Goal: Find specific page/section: Find specific page/section

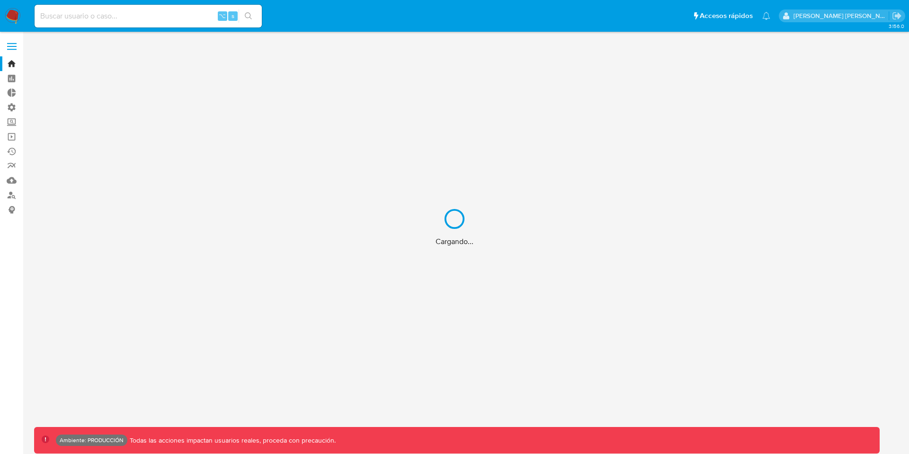
click at [156, 13] on div "Cargando..." at bounding box center [454, 227] width 909 height 454
click at [138, 21] on div "Cargando..." at bounding box center [454, 227] width 909 height 454
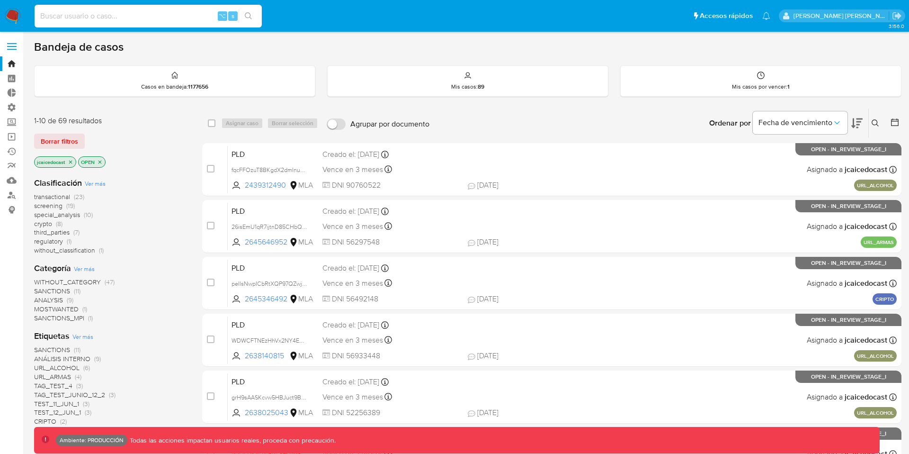
click at [126, 16] on input at bounding box center [148, 16] width 227 height 12
paste input "713352984"
type input "713352984"
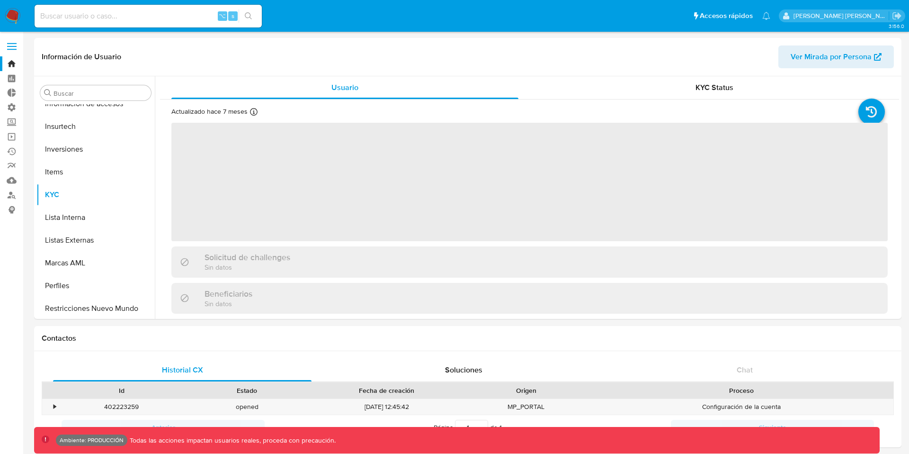
scroll to position [446, 0]
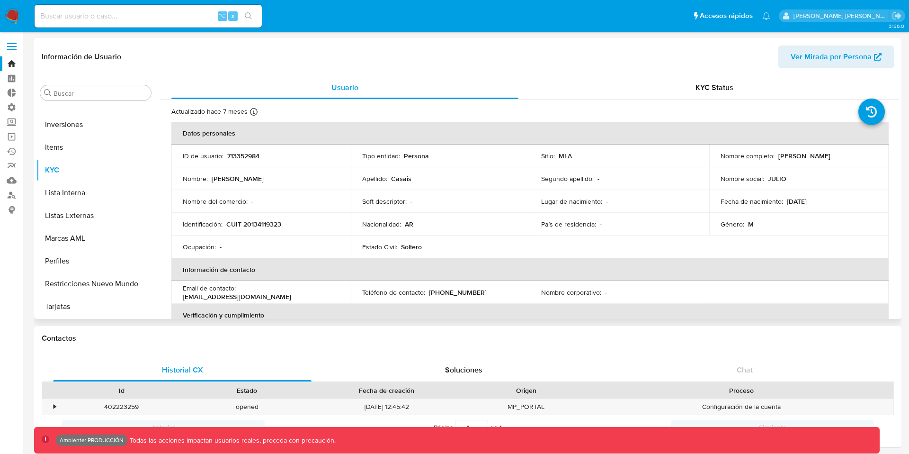
select select "10"
click at [84, 289] on button "Restricciones Nuevo Mundo" at bounding box center [91, 283] width 111 height 23
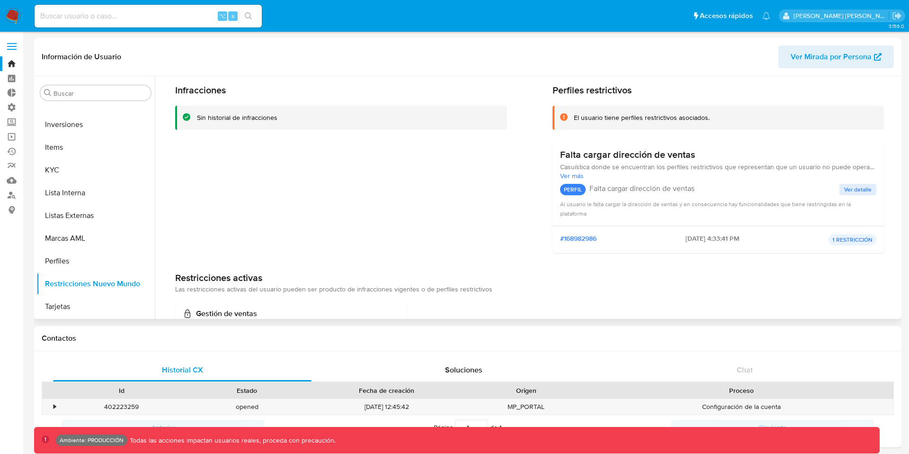
scroll to position [0, 0]
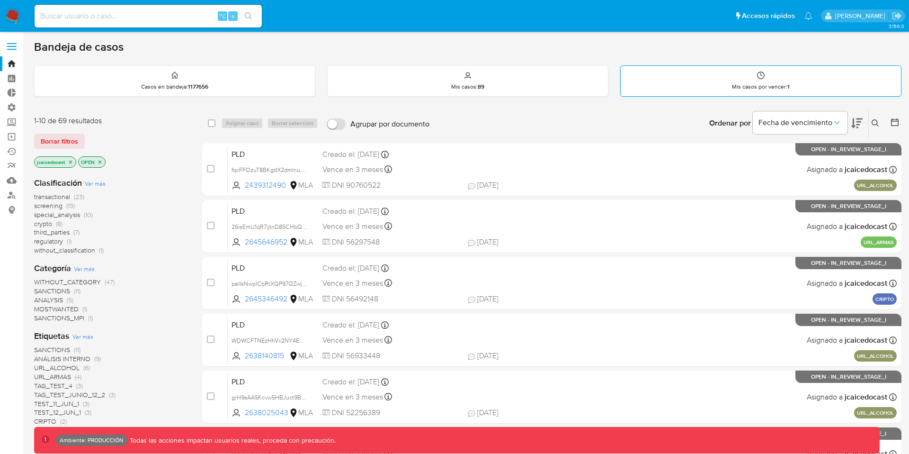
click at [717, 75] on div "Mis casos por vencer : 1" at bounding box center [761, 81] width 280 height 30
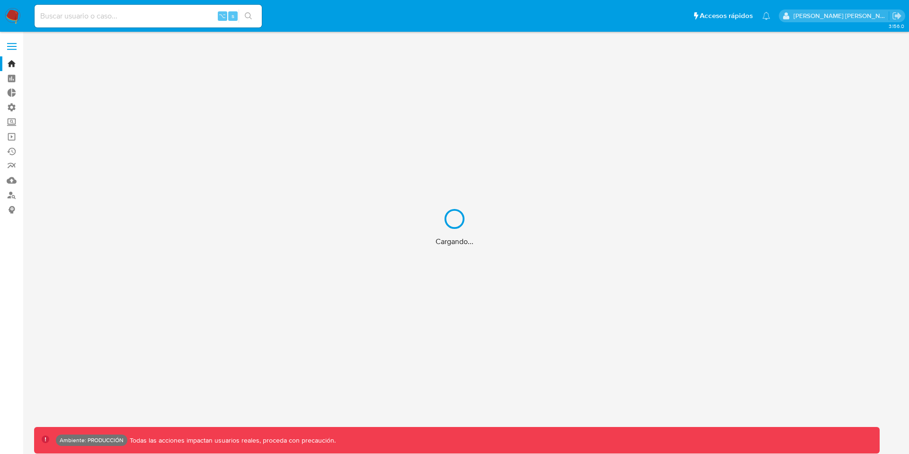
click at [137, 12] on div "Cargando..." at bounding box center [454, 227] width 909 height 454
click at [126, 16] on div "Cargando..." at bounding box center [454, 227] width 909 height 454
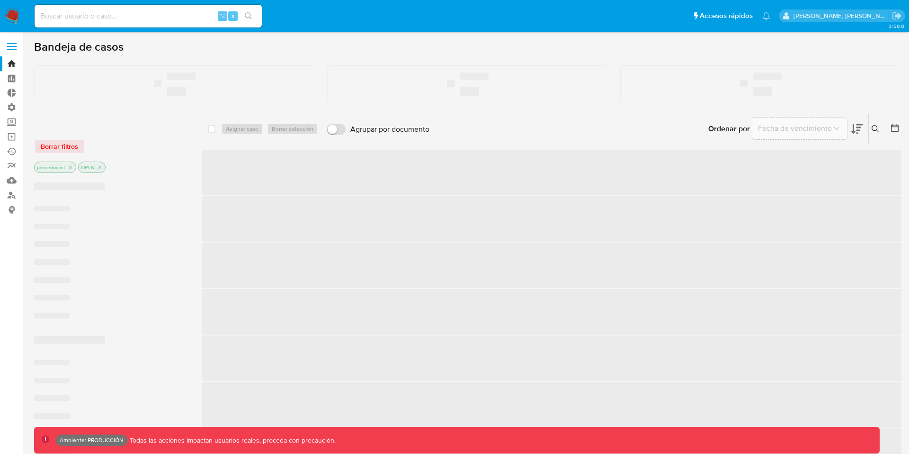
click at [94, 27] on div "⌥ s" at bounding box center [148, 16] width 227 height 23
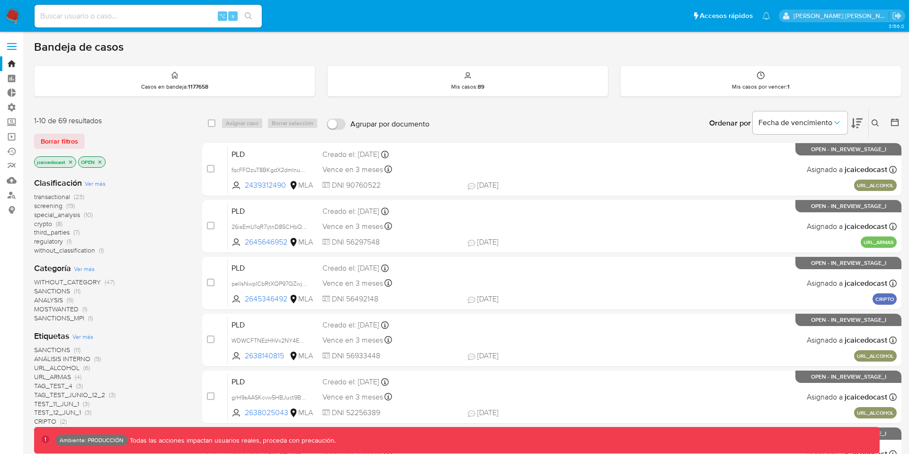
click at [93, 25] on div "⌥ s" at bounding box center [148, 16] width 227 height 23
click at [91, 18] on input at bounding box center [148, 16] width 227 height 12
paste input "253652182"
type input "253652182"
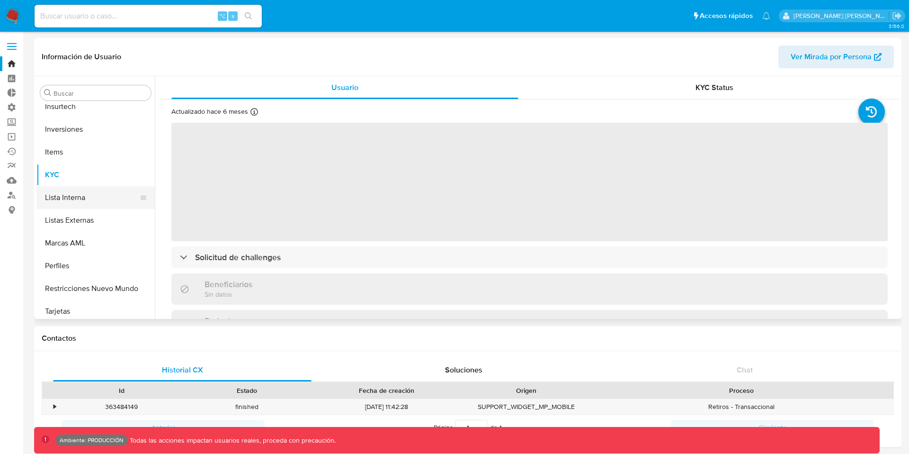
scroll to position [446, 0]
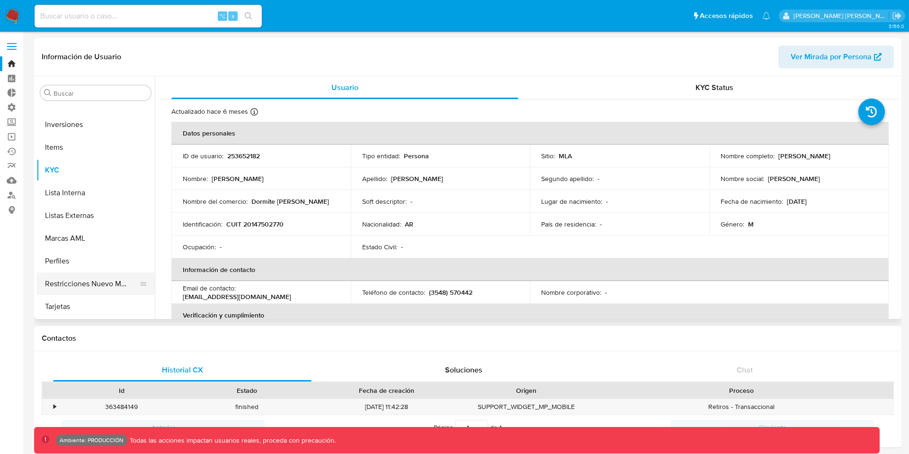
click at [94, 282] on button "Restricciones Nuevo Mundo" at bounding box center [91, 283] width 111 height 23
select select "10"
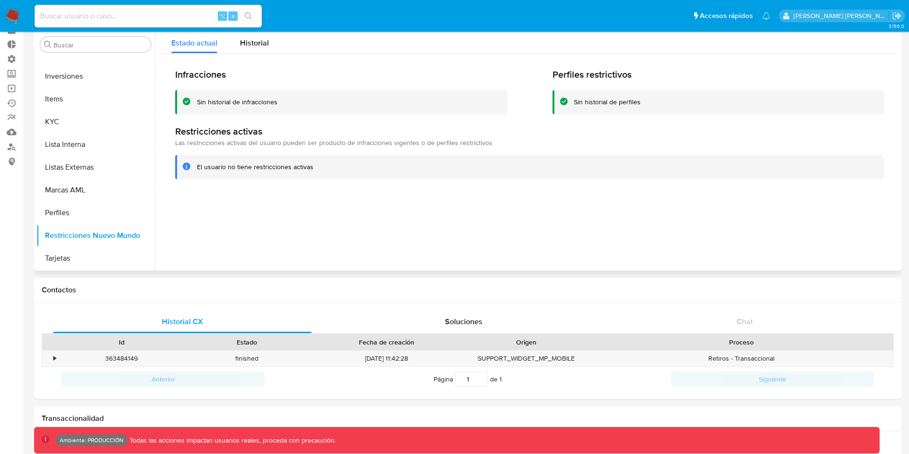
scroll to position [0, 0]
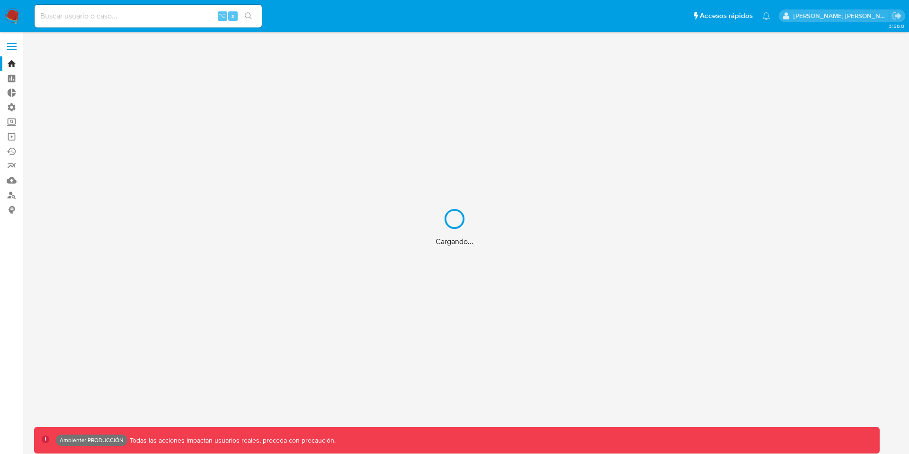
click at [135, 12] on div "Cargando..." at bounding box center [454, 227] width 909 height 454
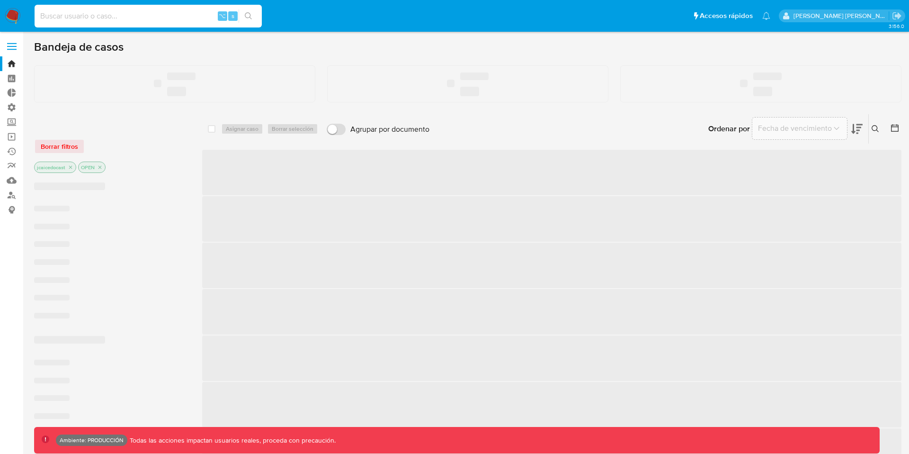
click at [106, 17] on input at bounding box center [148, 16] width 227 height 12
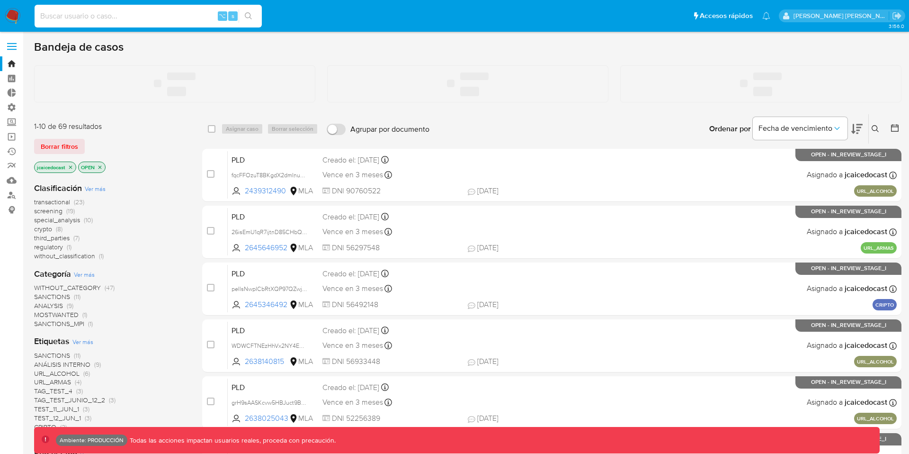
paste input "396145513"
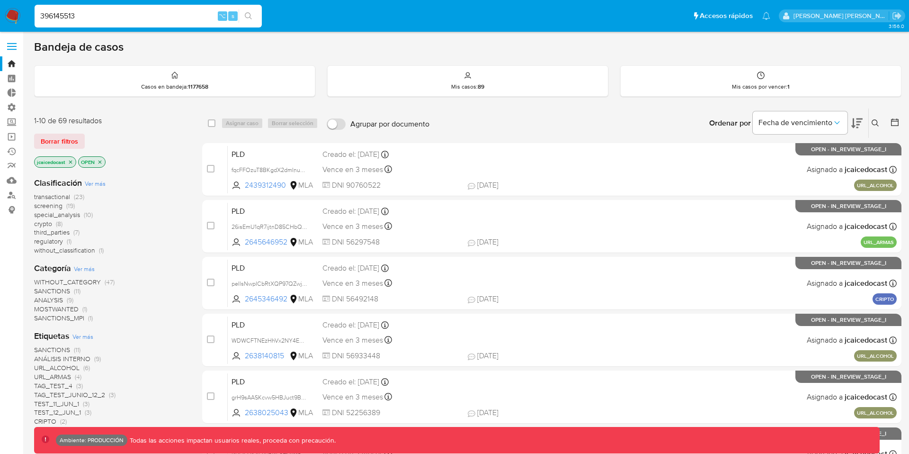
type input "396145513"
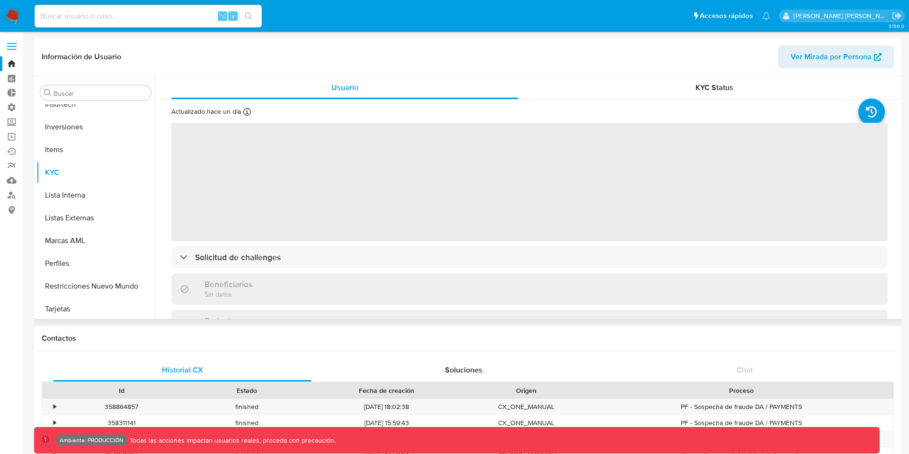
scroll to position [446, 0]
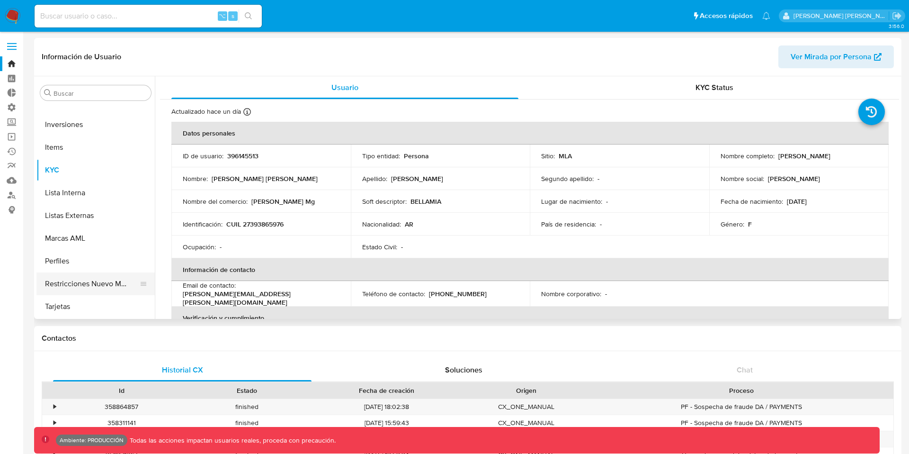
select select "10"
click at [84, 283] on button "Restricciones Nuevo Mundo" at bounding box center [91, 283] width 111 height 23
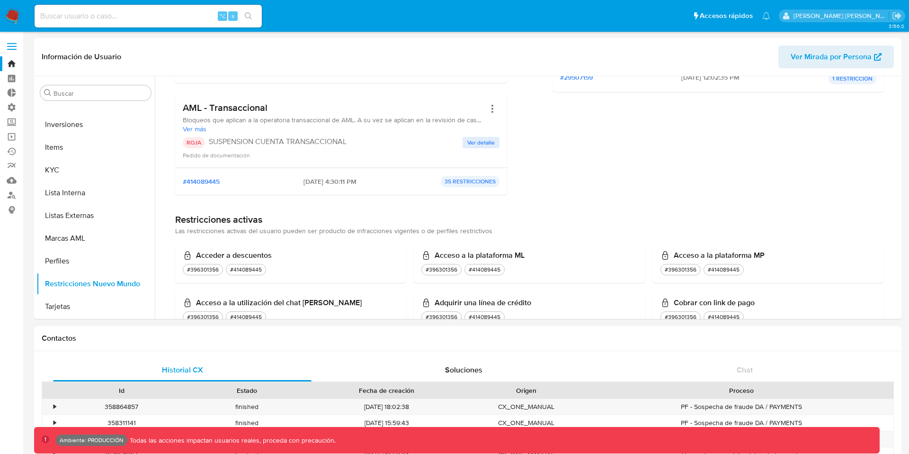
scroll to position [194, 0]
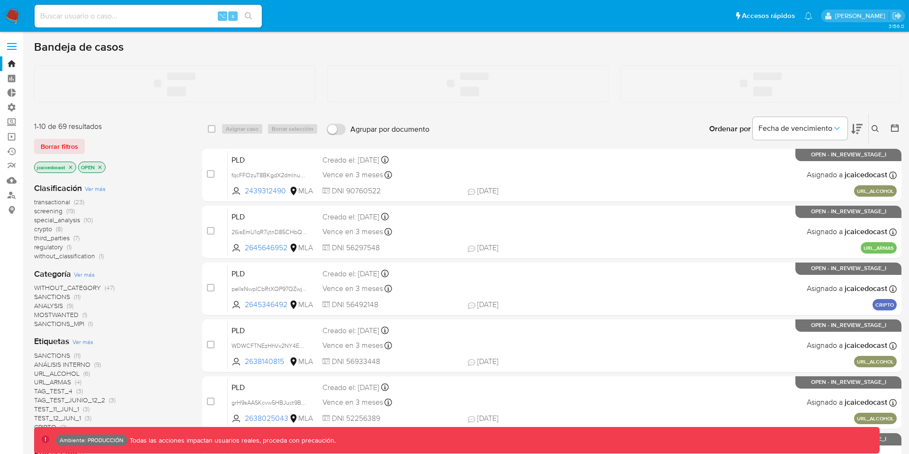
click at [121, 18] on input at bounding box center [148, 16] width 227 height 12
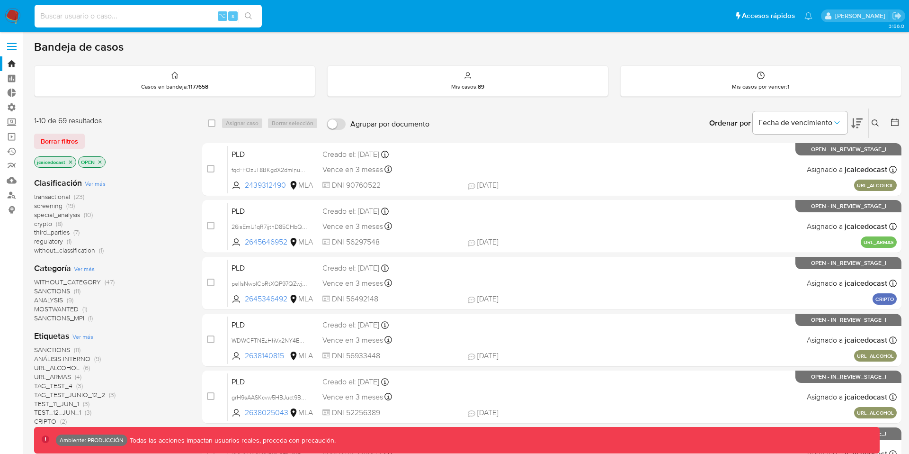
paste input "253652182"
type input "253652182"
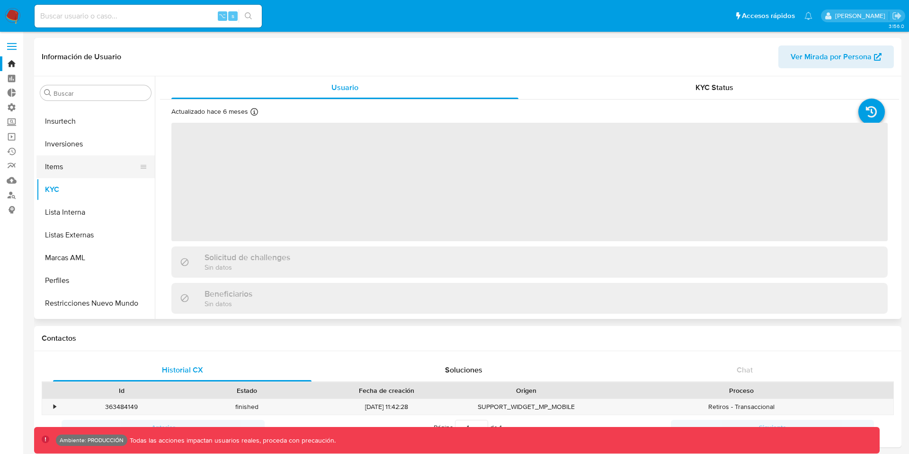
scroll to position [446, 0]
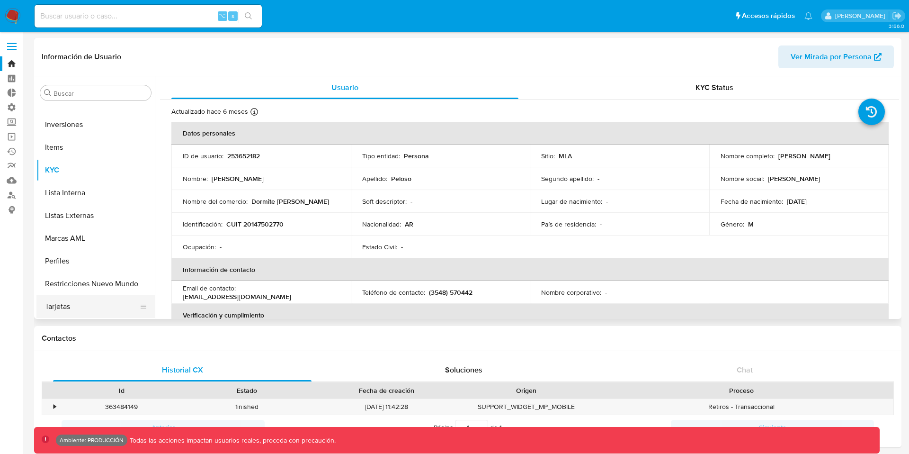
select select "10"
click at [89, 282] on button "Restricciones Nuevo Mundo" at bounding box center [91, 283] width 111 height 23
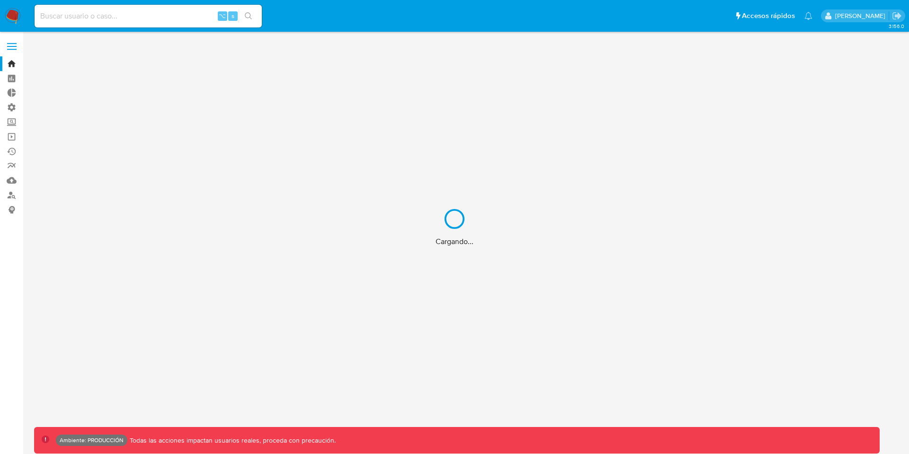
click at [141, 27] on div "Cargando..." at bounding box center [454, 227] width 909 height 454
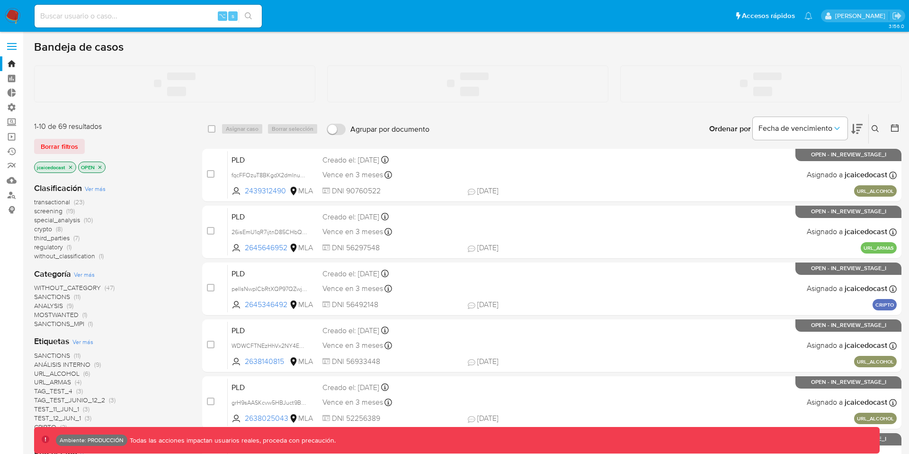
click at [134, 18] on input at bounding box center [148, 16] width 227 height 12
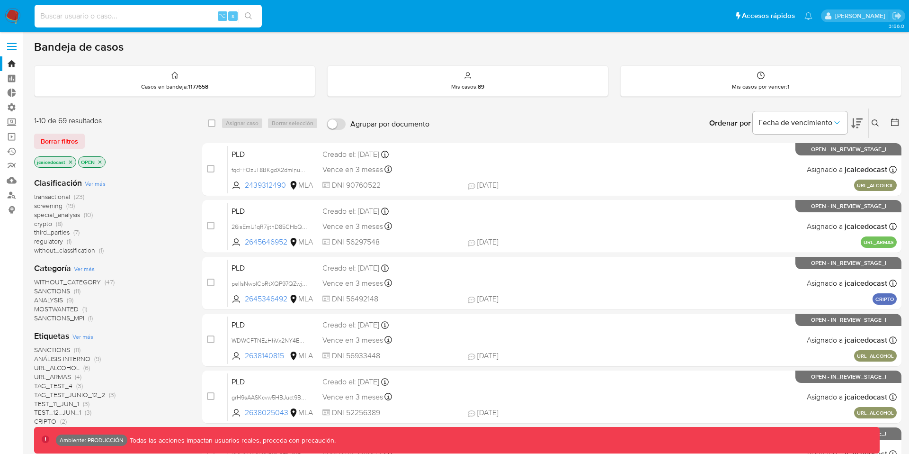
paste input "253652182"
type input "253652182"
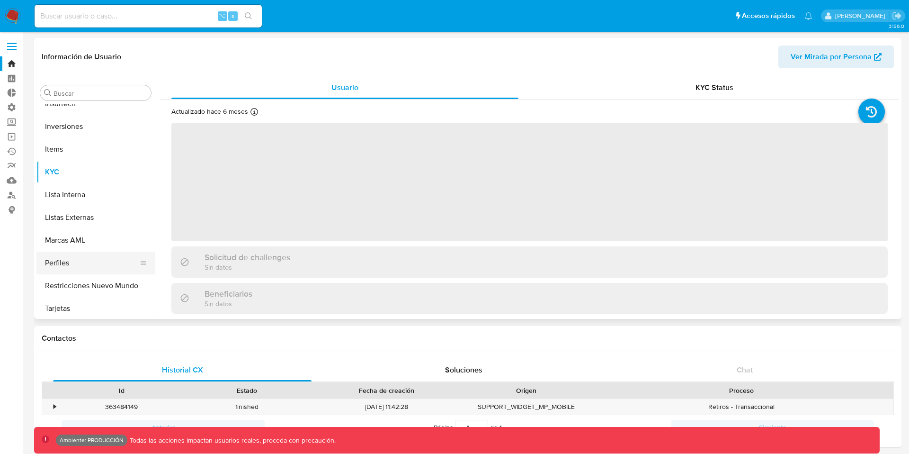
scroll to position [446, 0]
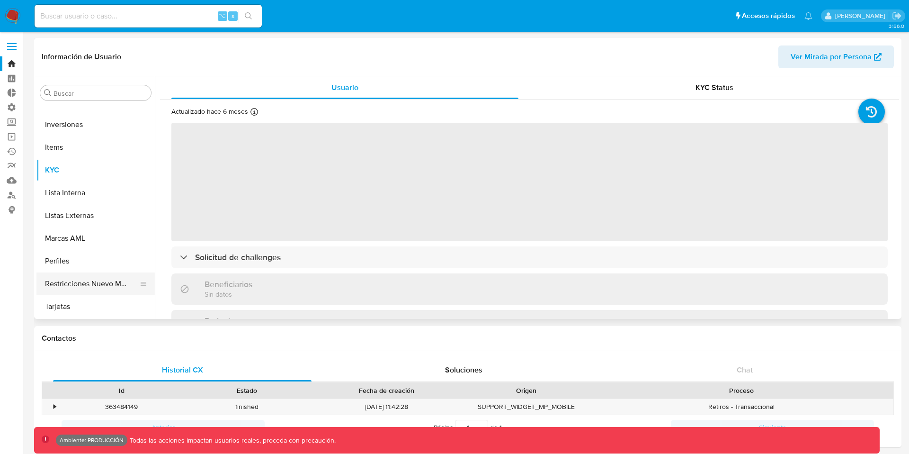
click at [96, 280] on button "Restricciones Nuevo Mundo" at bounding box center [91, 283] width 111 height 23
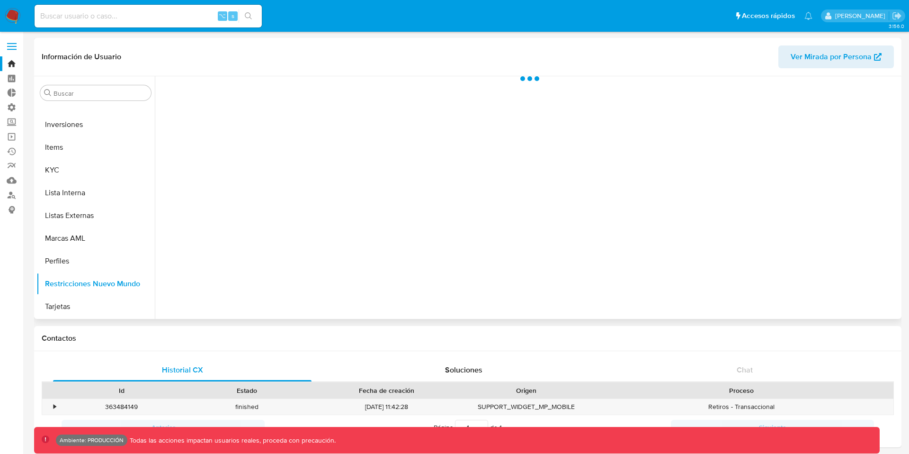
select select "10"
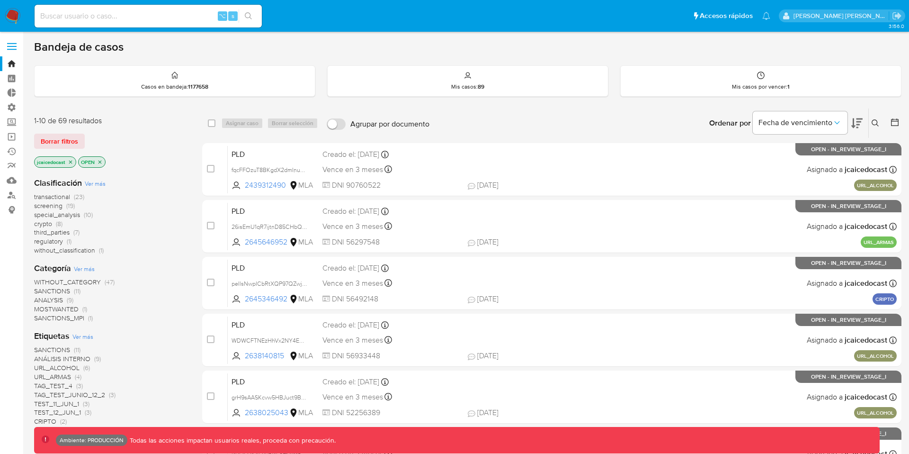
click at [116, 18] on input at bounding box center [148, 16] width 227 height 12
paste input "589072962"
type input "589072962"
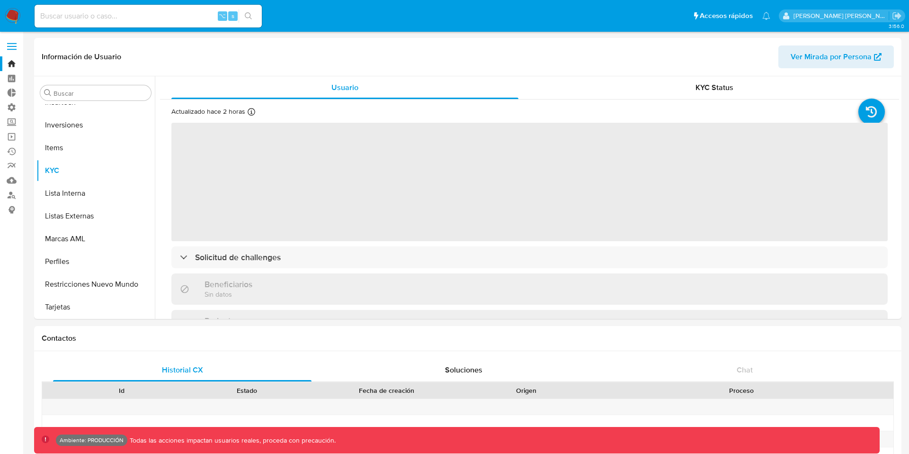
scroll to position [468, 0]
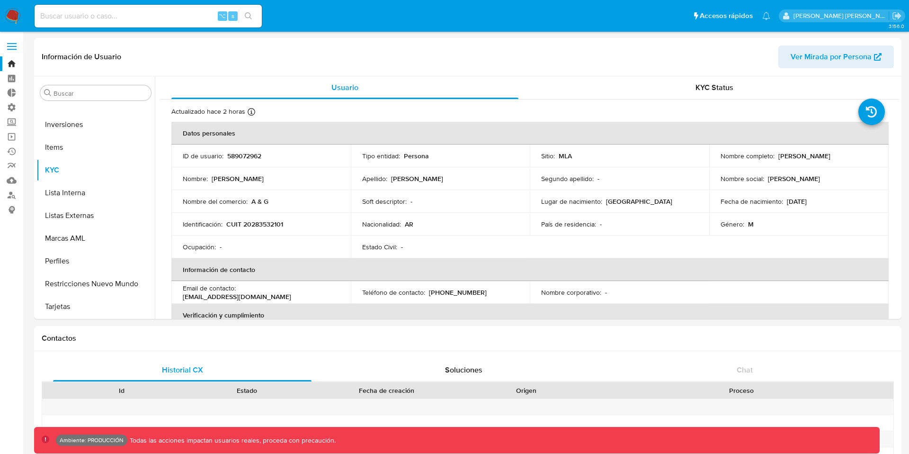
select select "10"
click at [111, 280] on button "Restricciones Nuevo Mundo" at bounding box center [91, 283] width 111 height 23
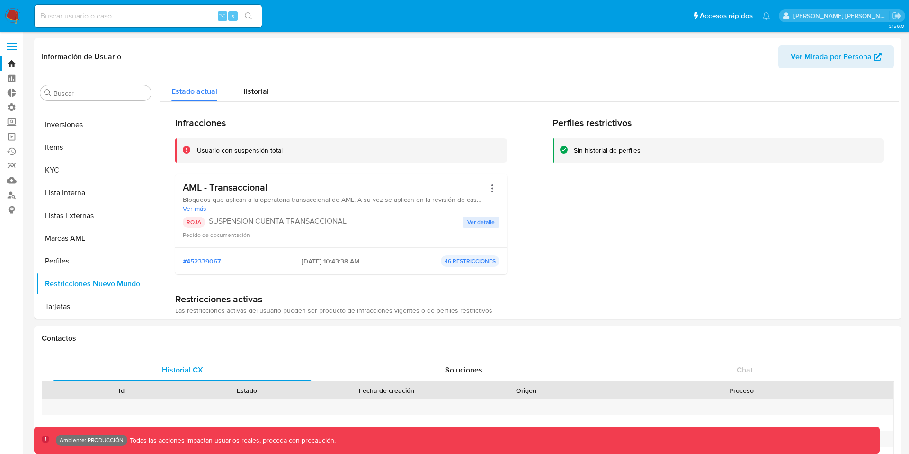
click at [84, 21] on input at bounding box center [148, 16] width 227 height 12
paste input "835011099"
type input "835011099"
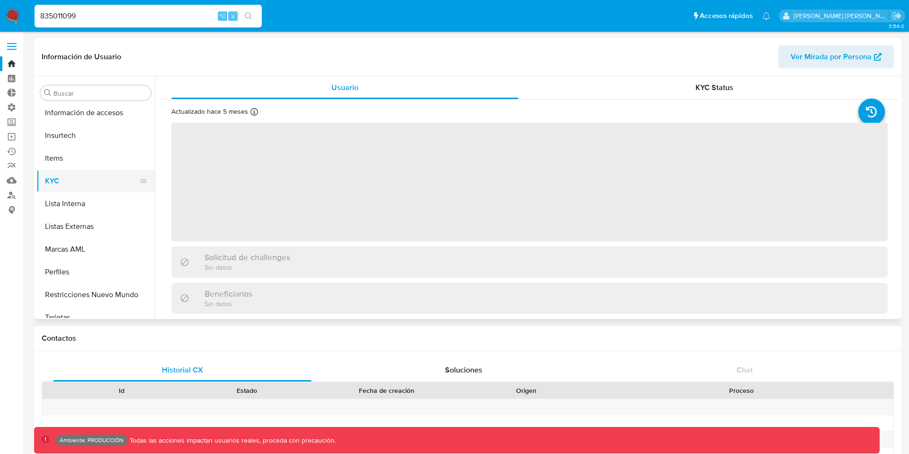
scroll to position [400, 0]
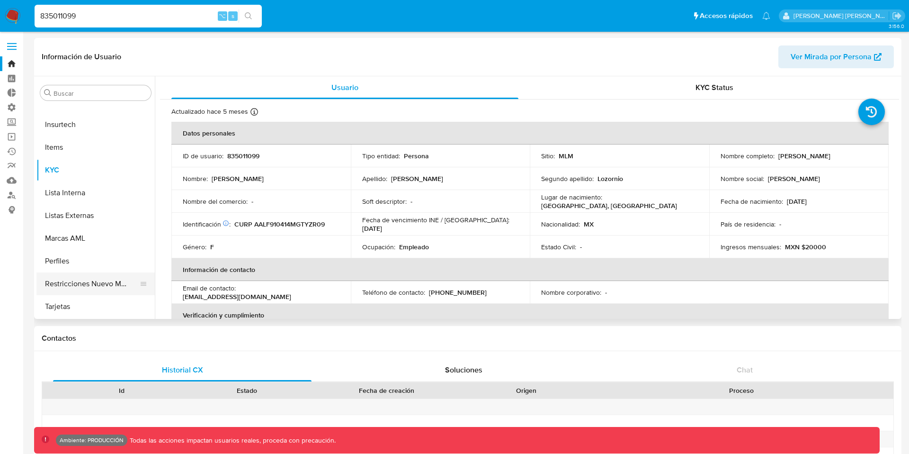
select select "10"
click at [84, 279] on button "Restricciones Nuevo Mundo" at bounding box center [91, 283] width 111 height 23
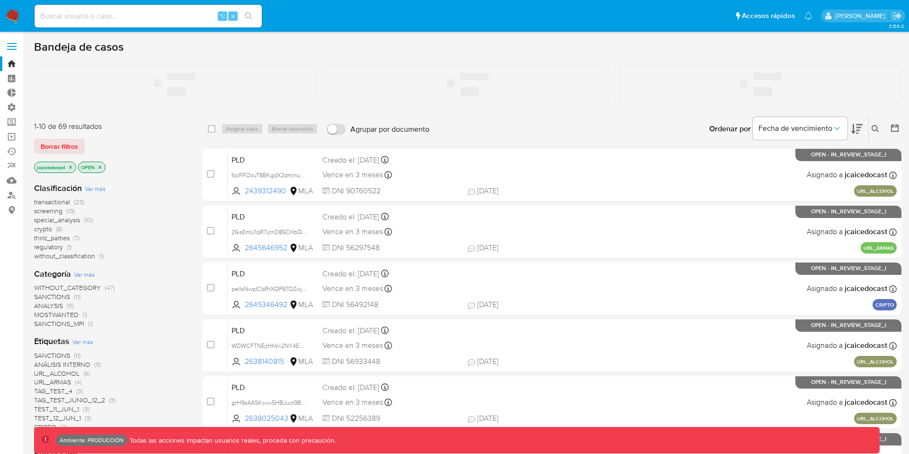
click at [143, 21] on input at bounding box center [148, 16] width 227 height 12
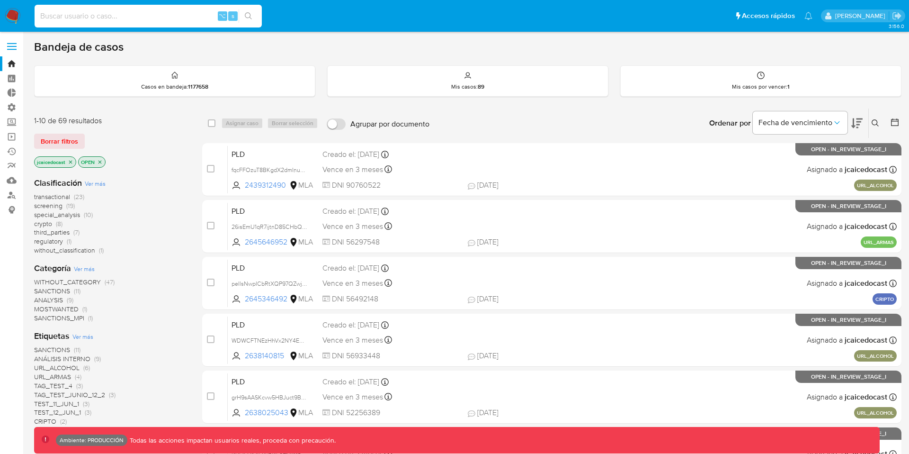
paste input "586549740"
type input "586549740"
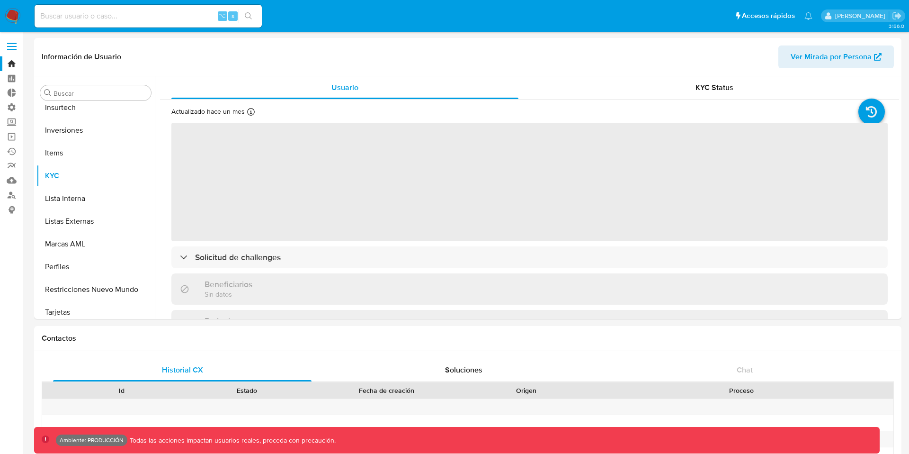
scroll to position [446, 0]
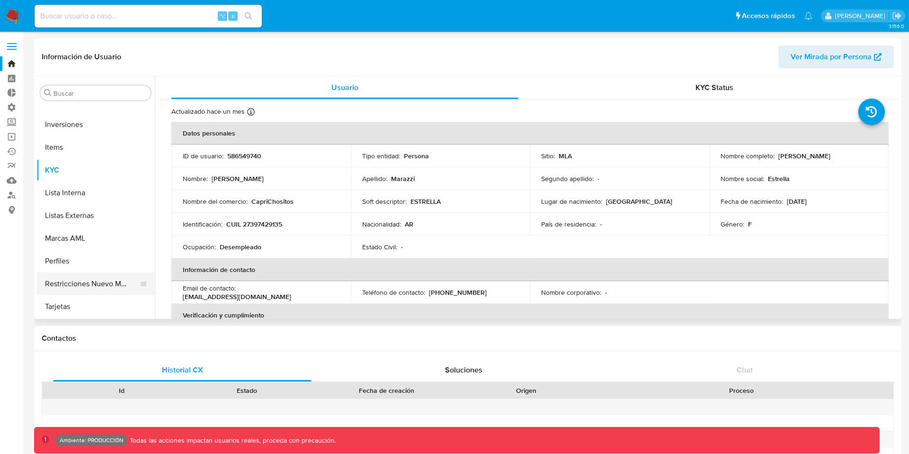
select select "10"
click at [84, 283] on button "Restricciones Nuevo Mundo" at bounding box center [91, 283] width 111 height 23
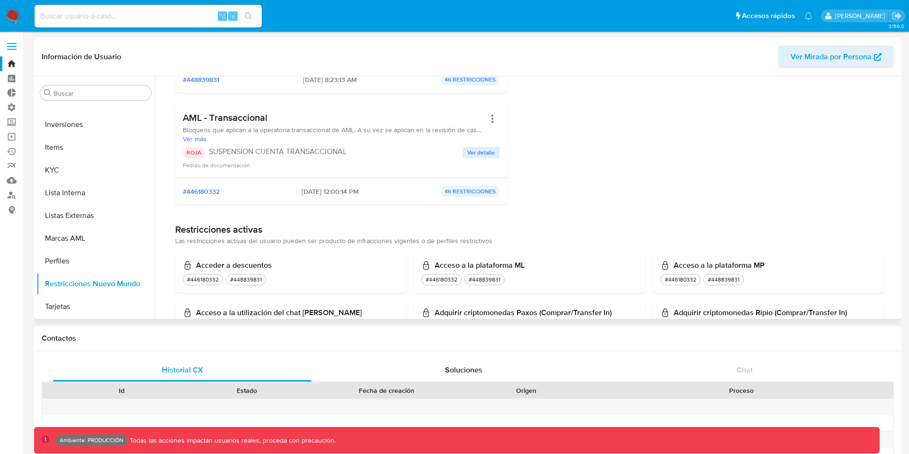
scroll to position [0, 0]
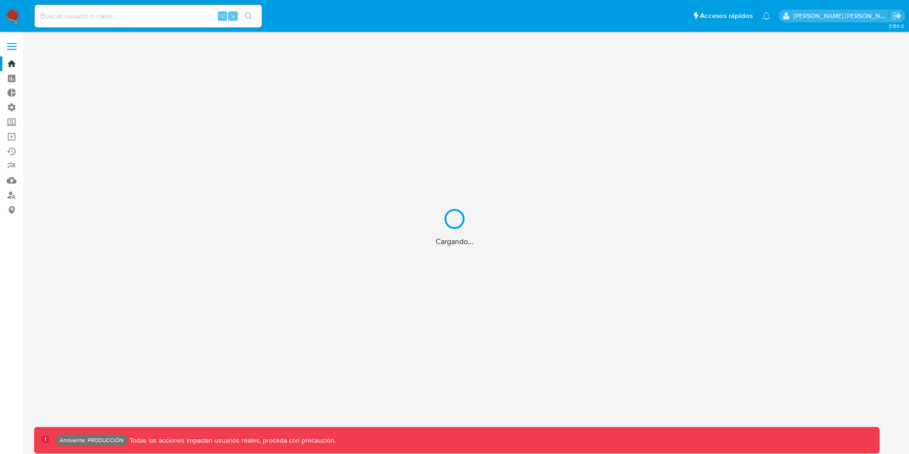
click at [112, 24] on div "Cargando..." at bounding box center [454, 227] width 909 height 454
click at [99, 18] on div "Cargando..." at bounding box center [454, 227] width 909 height 454
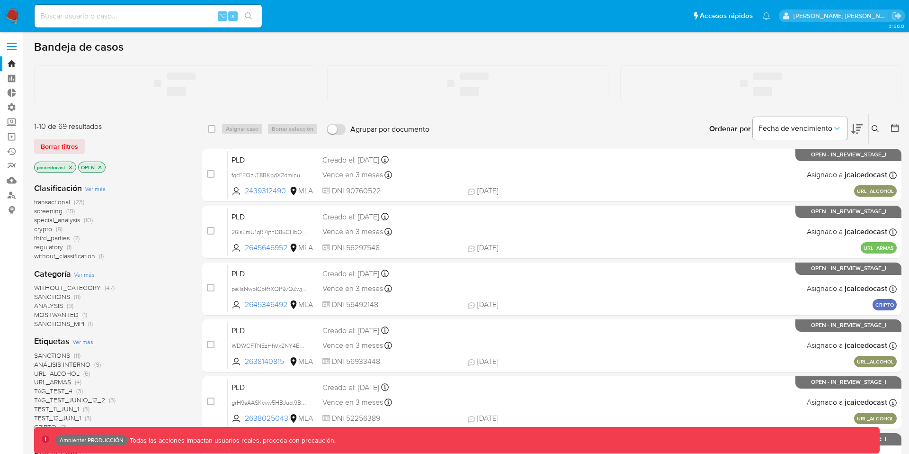
click at [84, 19] on input at bounding box center [148, 16] width 227 height 12
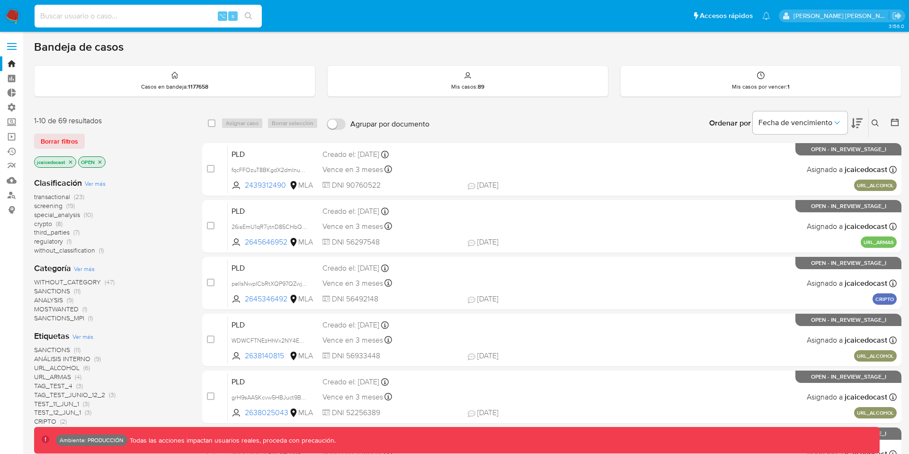
paste input "1241180944"
type input "1241180944"
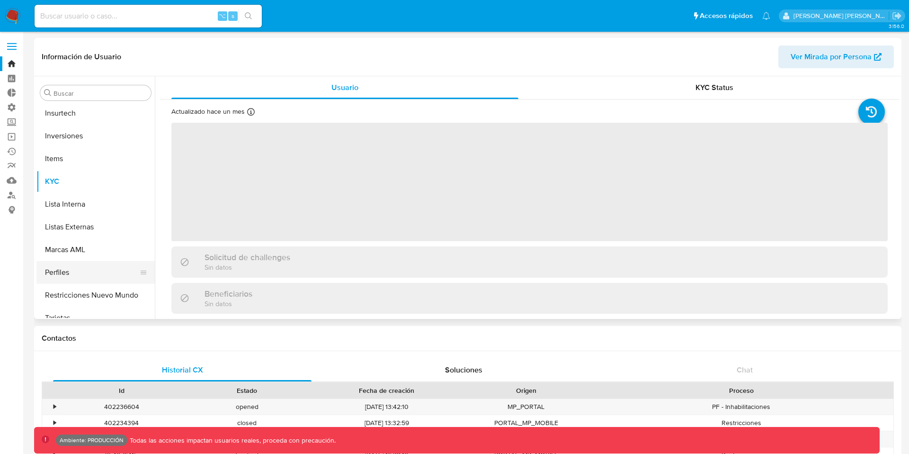
scroll to position [446, 0]
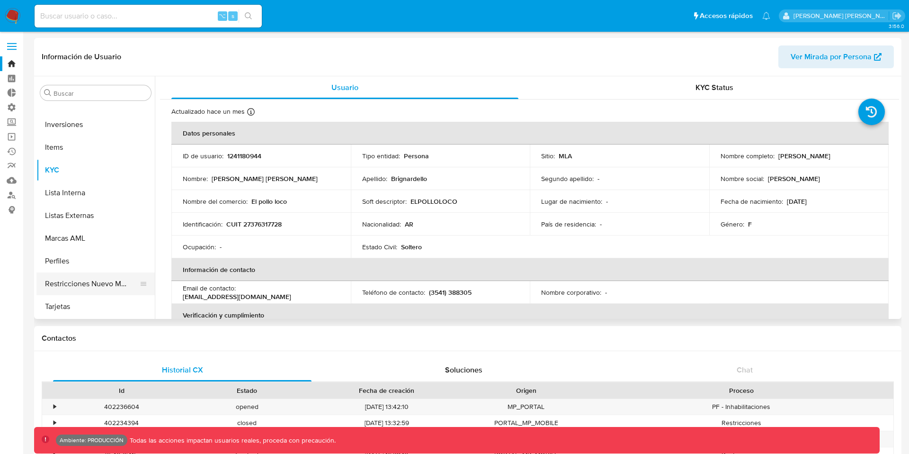
select select "10"
click at [75, 286] on button "Restricciones Nuevo Mundo" at bounding box center [91, 283] width 111 height 23
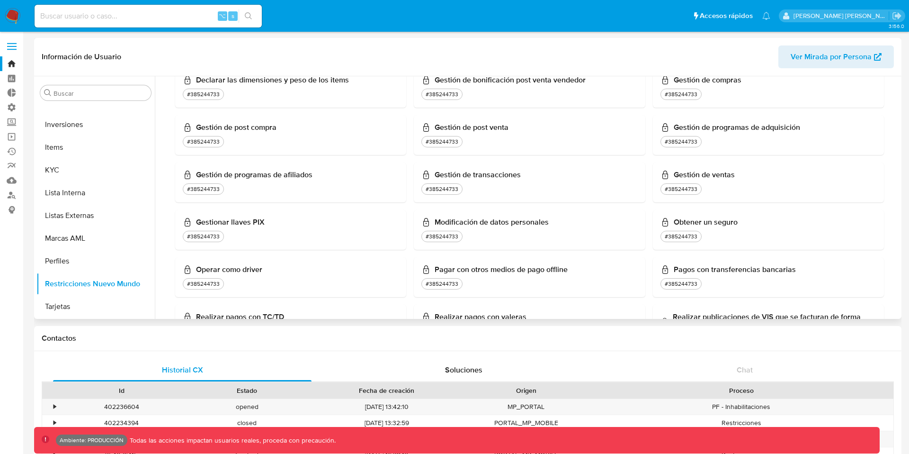
scroll to position [420, 0]
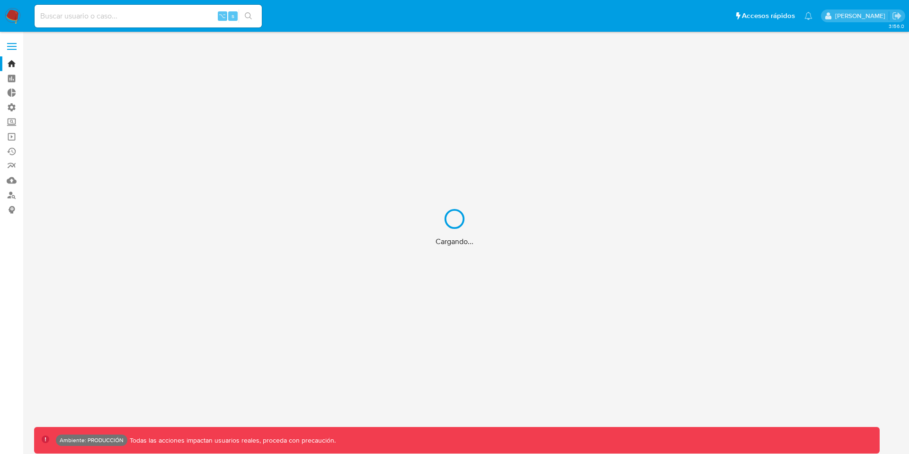
click at [159, 12] on div "Cargando..." at bounding box center [454, 227] width 909 height 454
click at [134, 17] on div "Cargando..." at bounding box center [454, 227] width 909 height 454
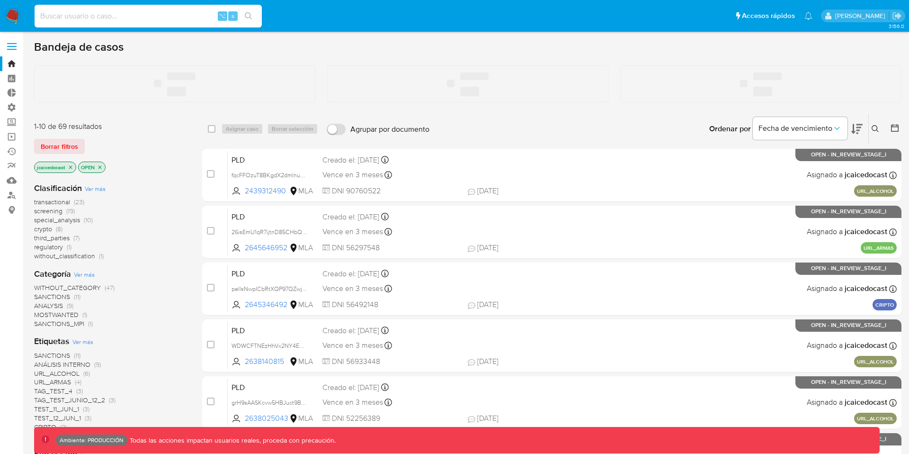
click at [130, 17] on input at bounding box center [148, 16] width 227 height 12
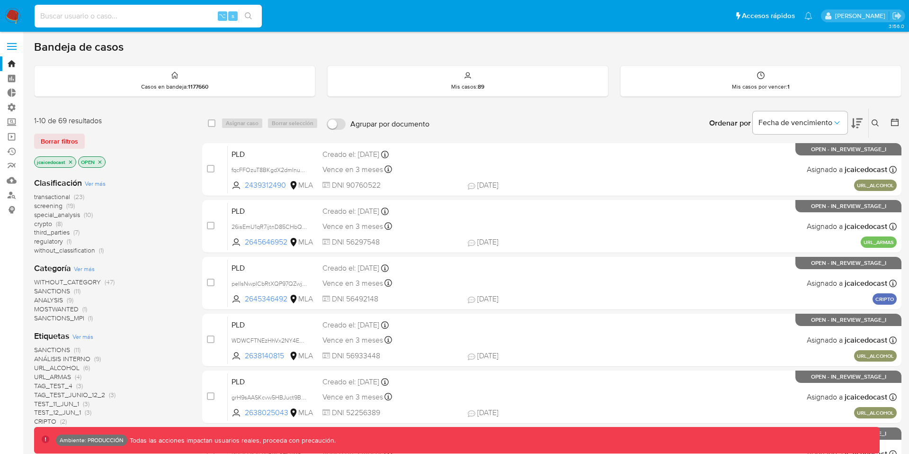
paste input "388639146"
type input "388639146"
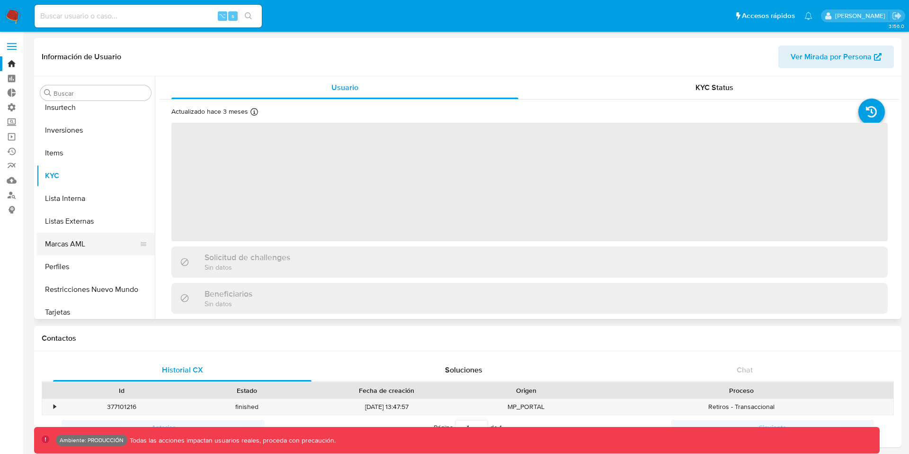
scroll to position [446, 0]
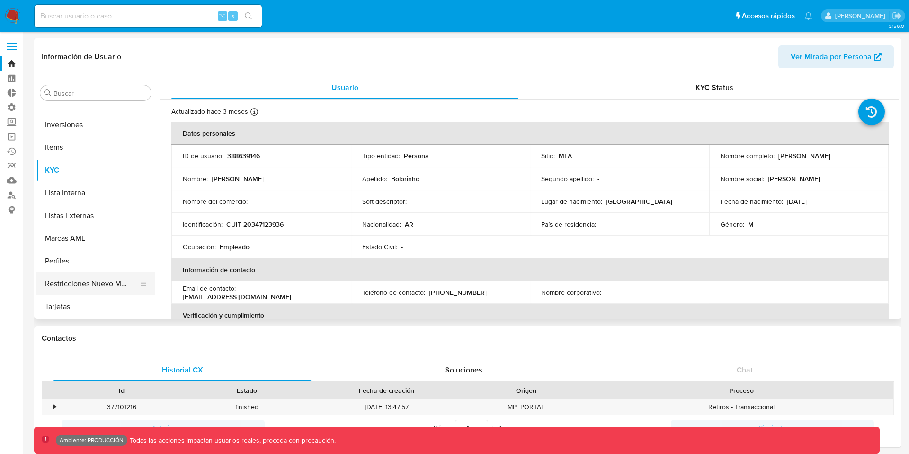
click at [88, 282] on button "Restricciones Nuevo Mundo" at bounding box center [91, 283] width 111 height 23
select select "10"
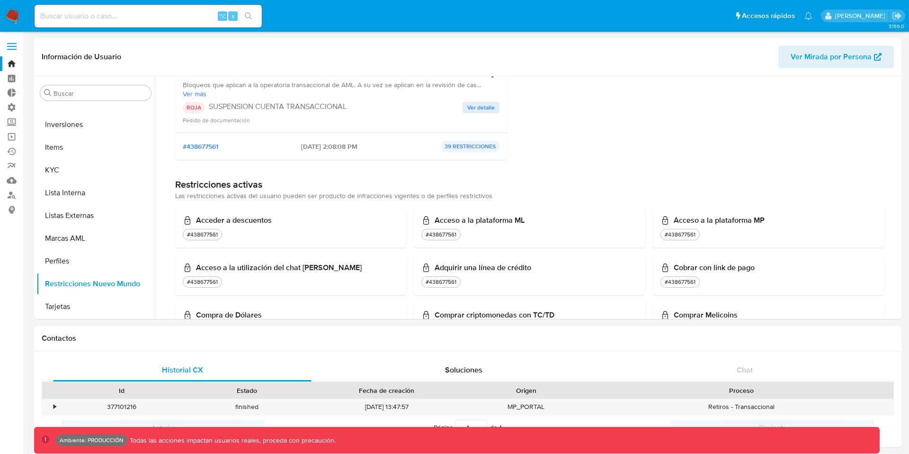
scroll to position [125, 0]
